Goal: Task Accomplishment & Management: Manage account settings

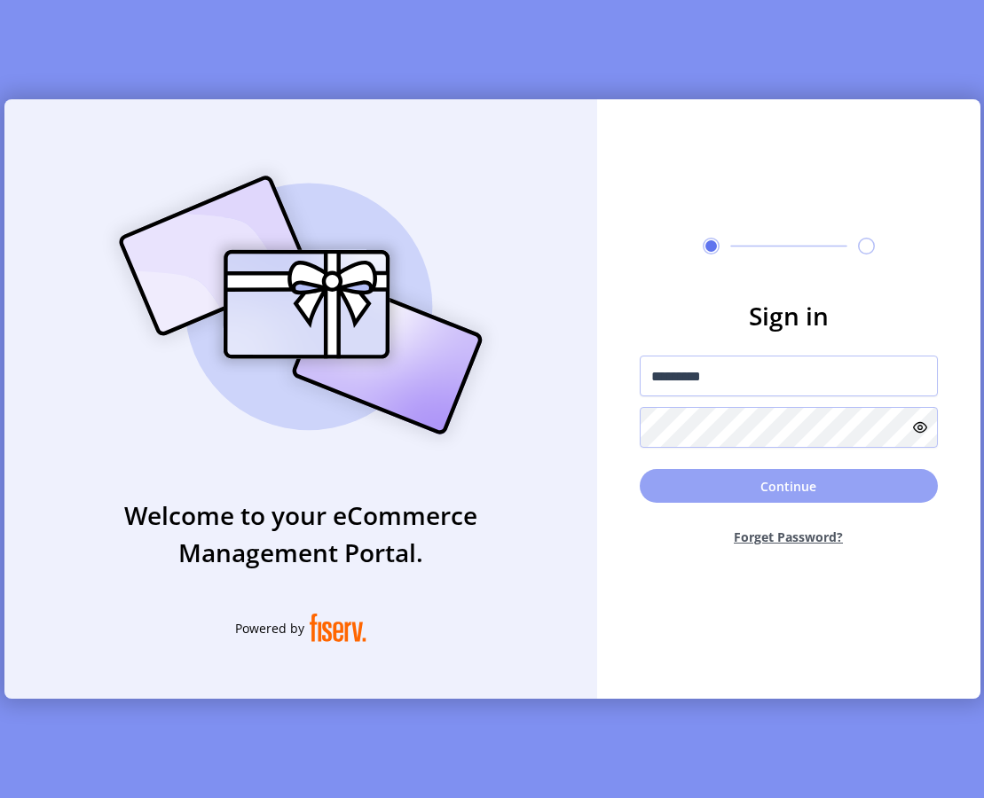
click at [683, 484] on button "Continue" at bounding box center [789, 486] width 298 height 34
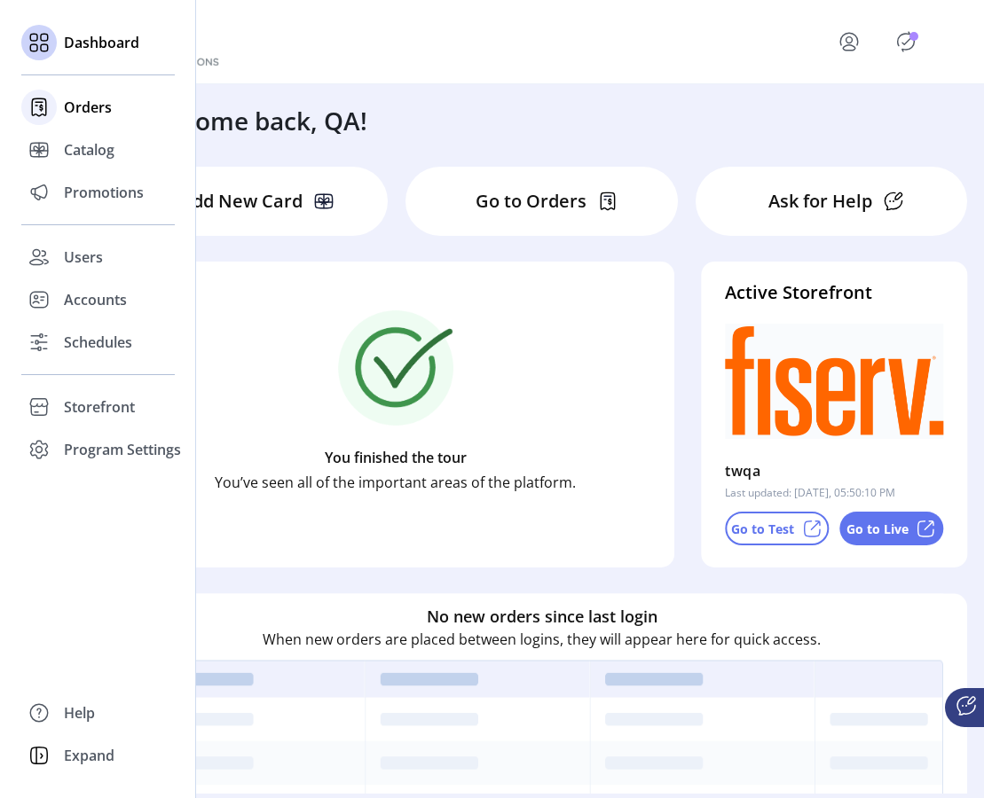
click at [76, 105] on span "Orders" at bounding box center [88, 107] width 48 height 21
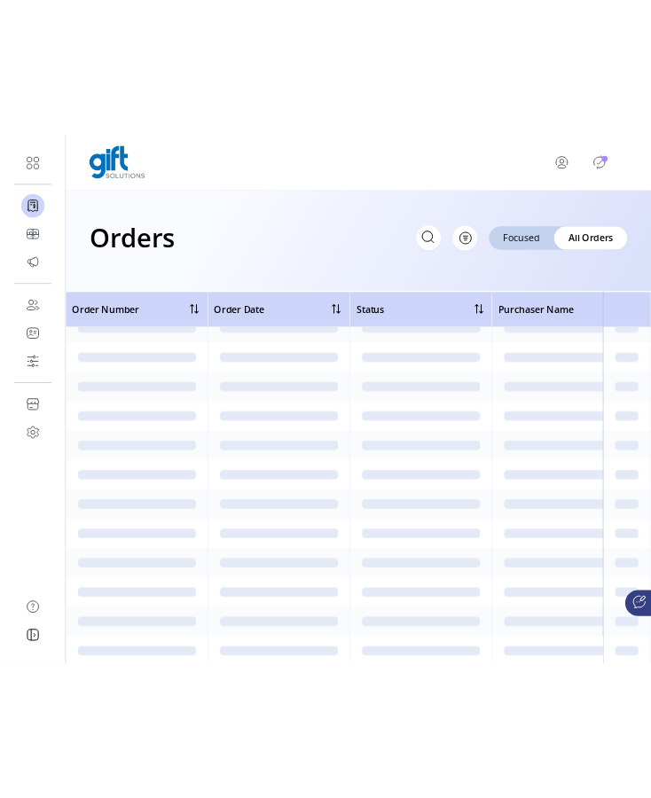
scroll to position [21684, 0]
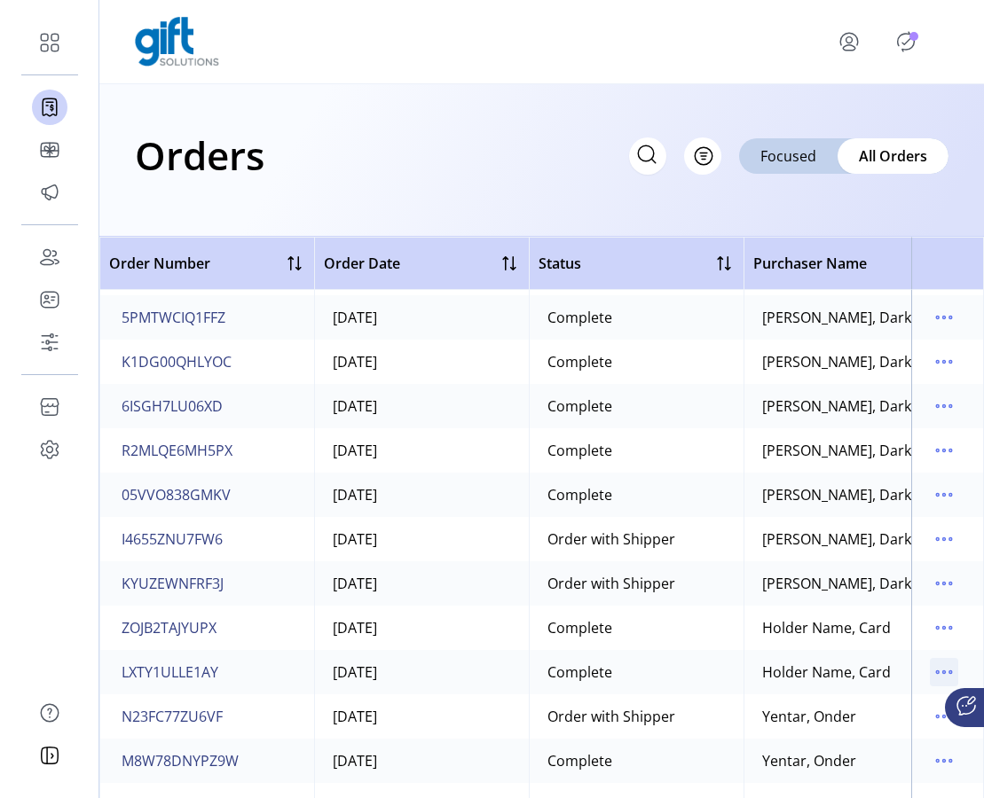
click at [930, 672] on icon "menu" at bounding box center [944, 672] width 28 height 28
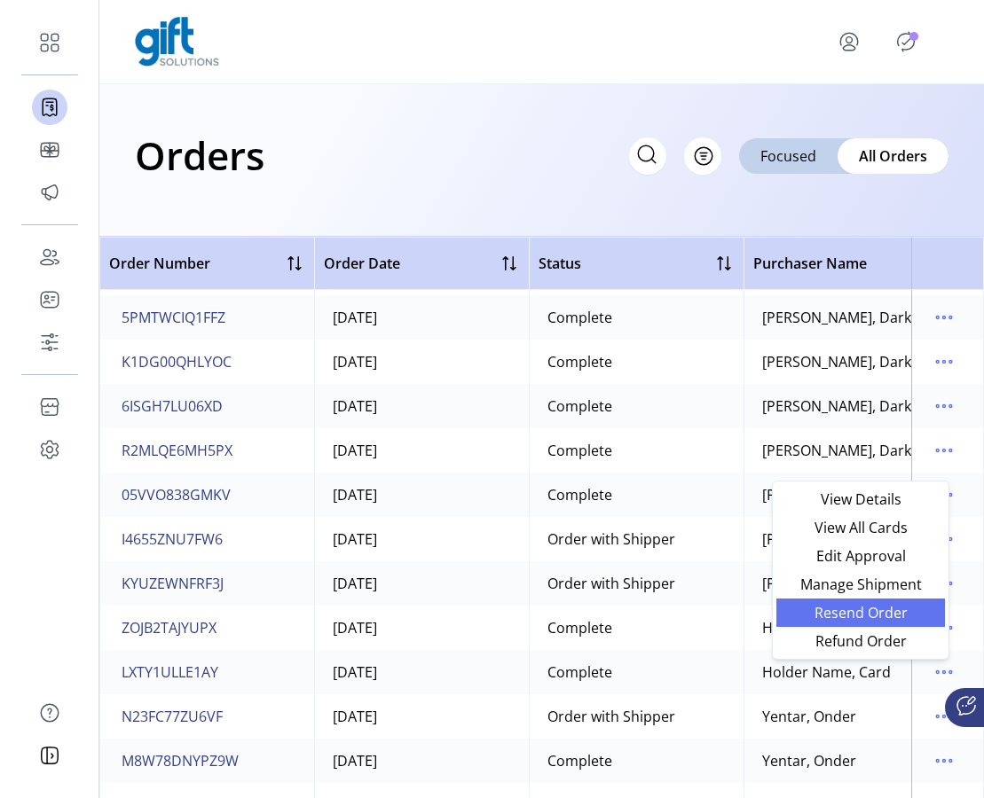
click at [887, 609] on span "Resend Order" at bounding box center [860, 613] width 147 height 14
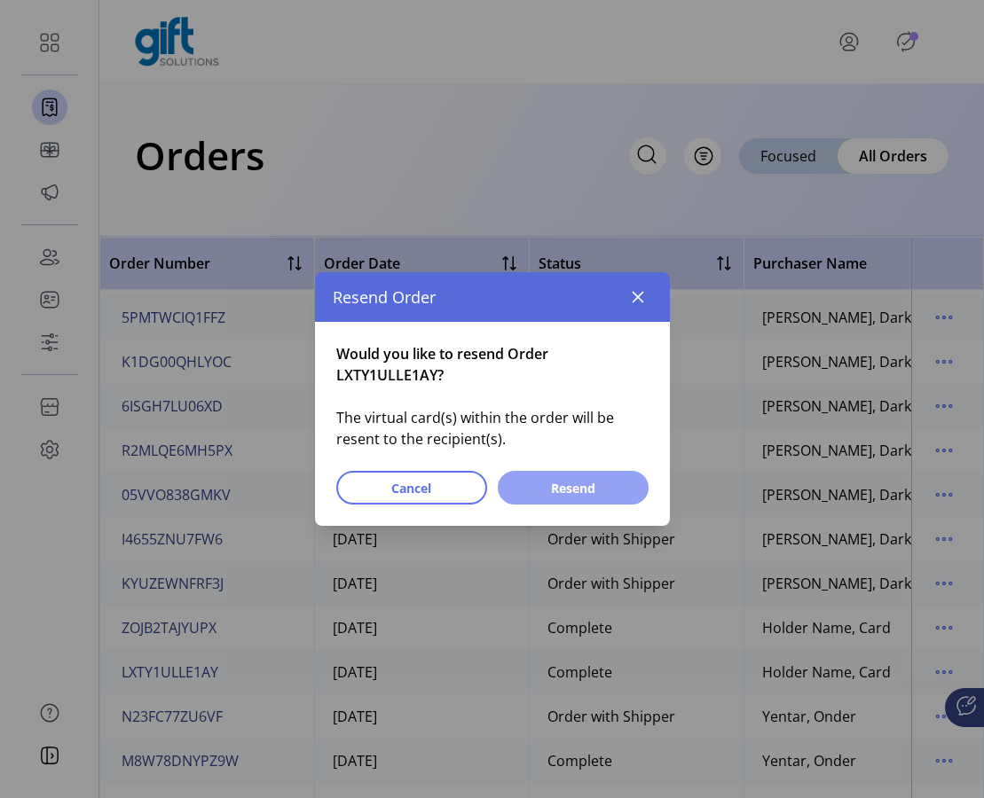
click at [609, 488] on span "Resend" at bounding box center [573, 488] width 105 height 19
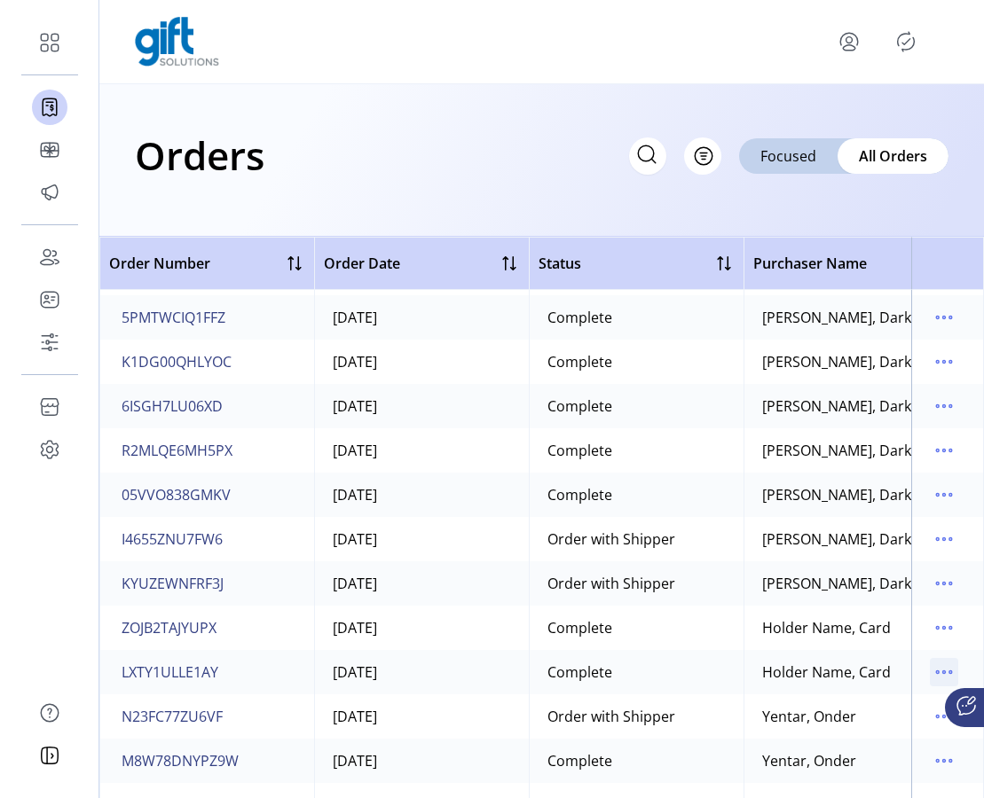
click at [930, 664] on icon "menu" at bounding box center [944, 672] width 28 height 28
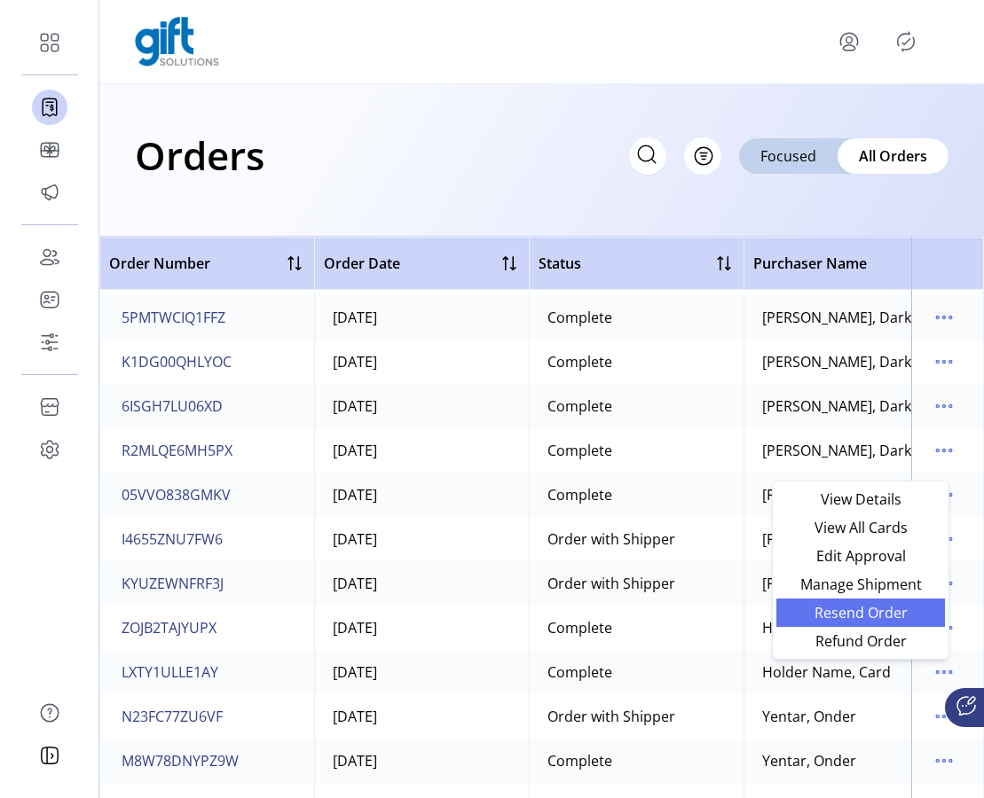
click at [886, 611] on span "Resend Order" at bounding box center [860, 613] width 147 height 14
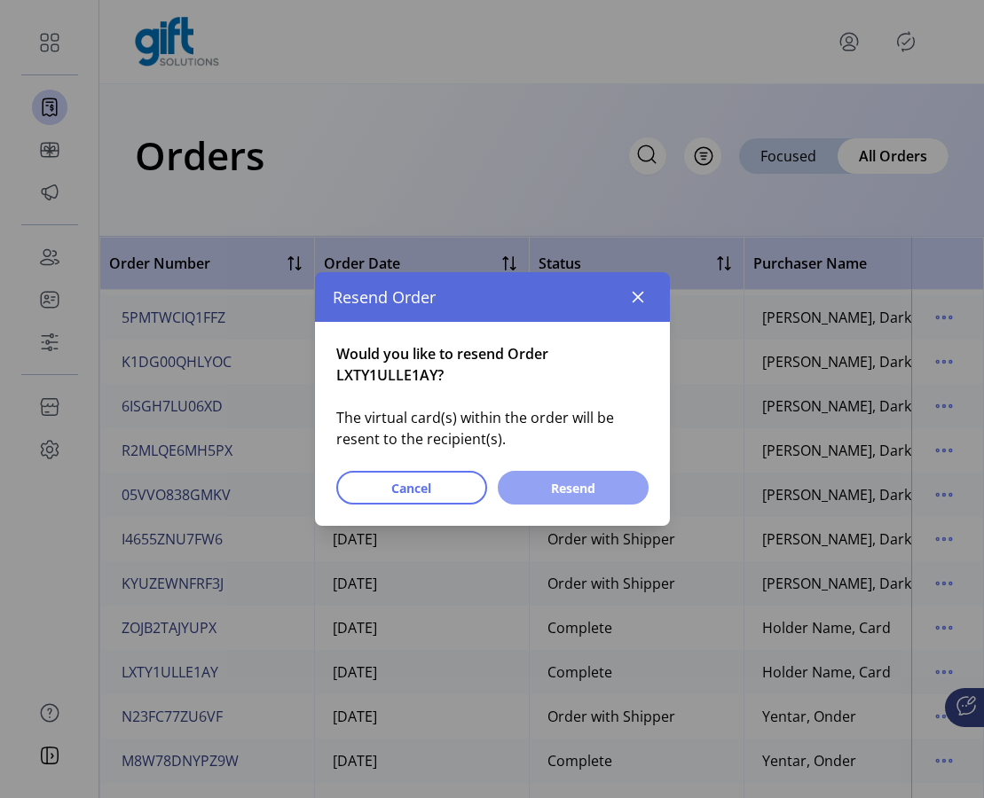
click at [602, 486] on span "Resend" at bounding box center [573, 488] width 105 height 19
